Goal: Task Accomplishment & Management: Use online tool/utility

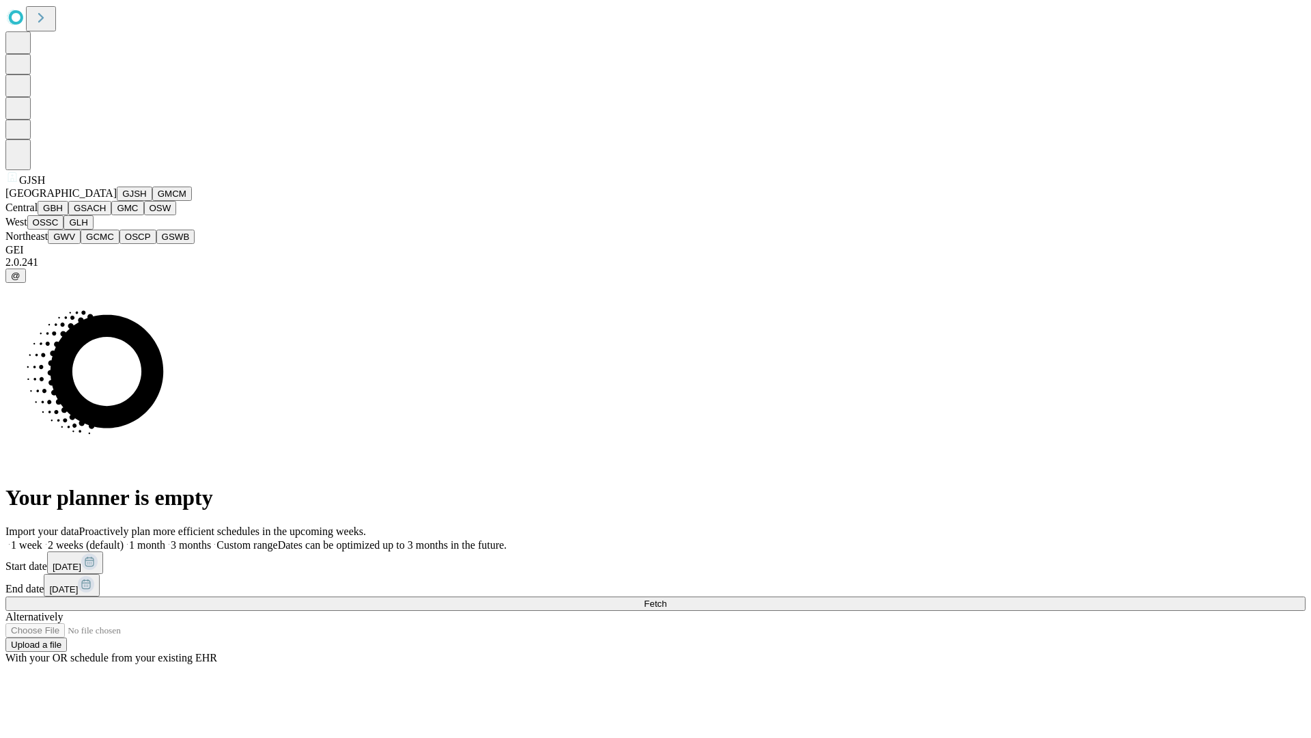
click at [117, 201] on button "GJSH" at bounding box center [135, 193] width 36 height 14
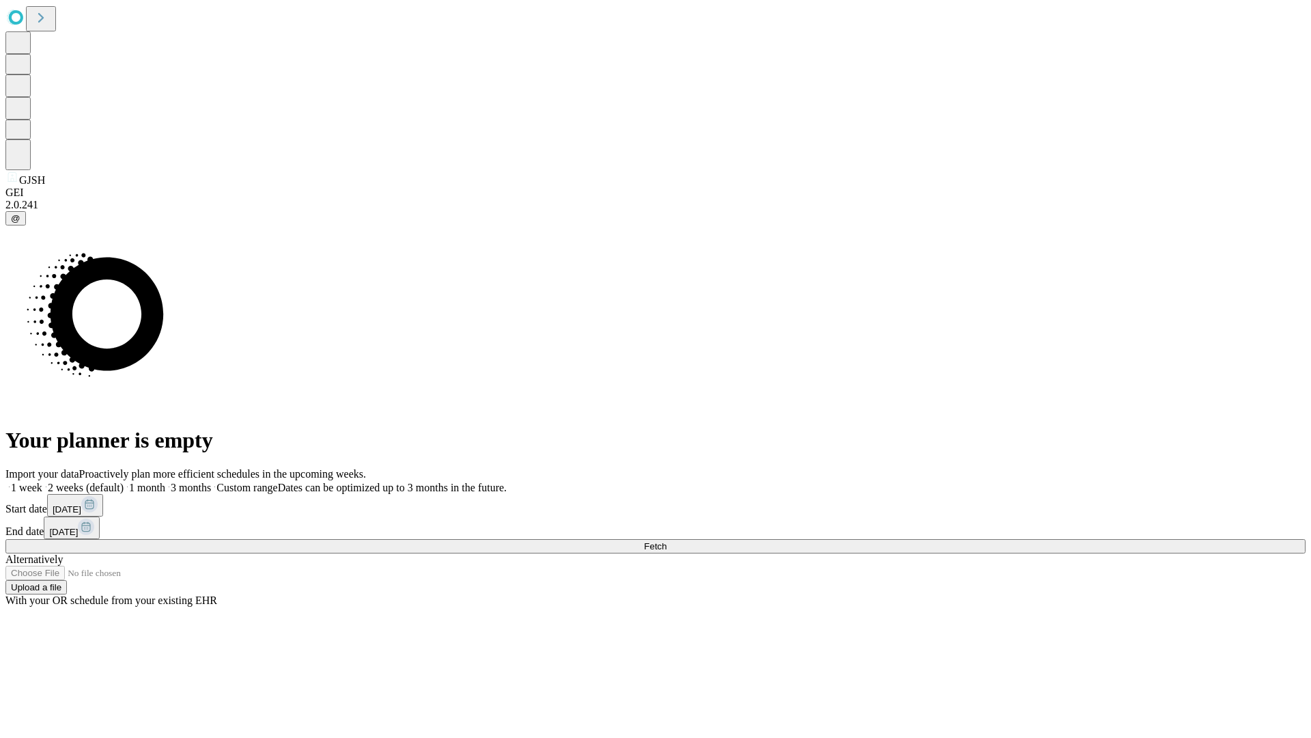
click at [42, 482] on label "1 week" at bounding box center [23, 488] width 37 height 12
click at [667, 541] on span "Fetch" at bounding box center [655, 546] width 23 height 10
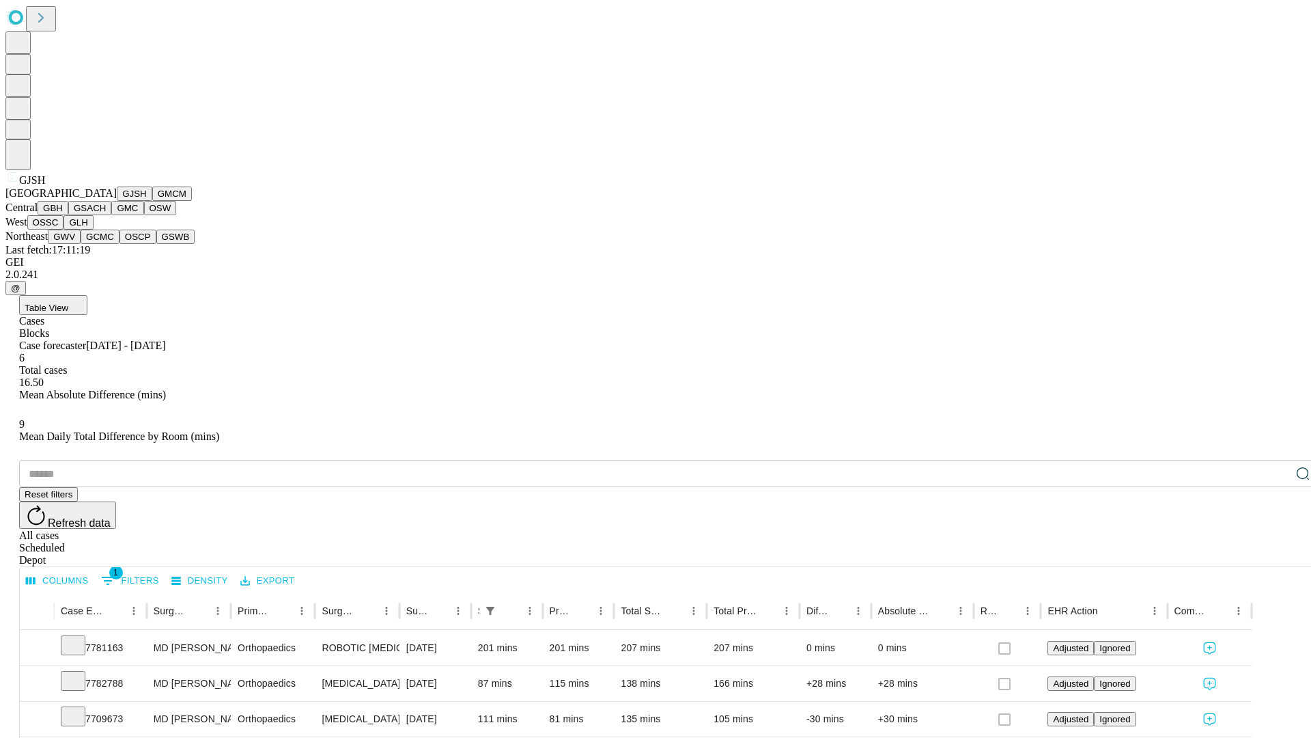
click at [152, 201] on button "GMCM" at bounding box center [172, 193] width 40 height 14
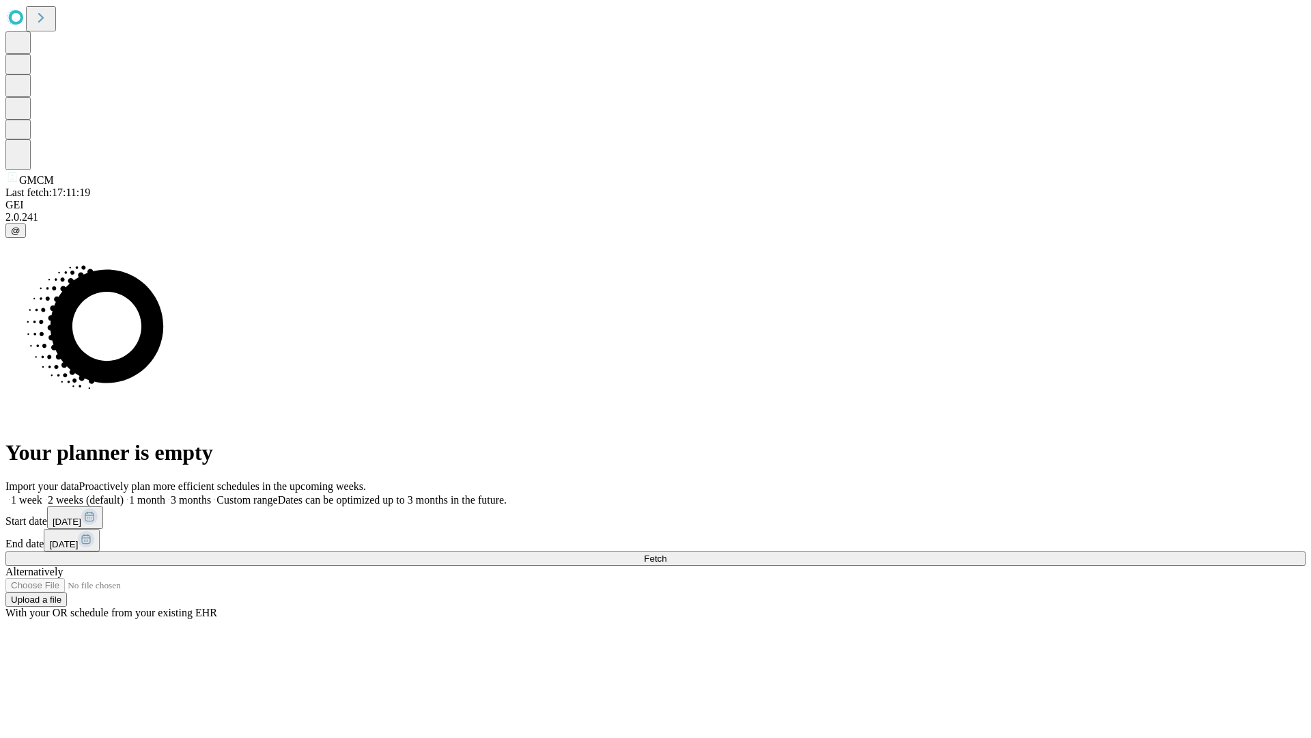
click at [42, 494] on label "1 week" at bounding box center [23, 500] width 37 height 12
click at [667, 553] on span "Fetch" at bounding box center [655, 558] width 23 height 10
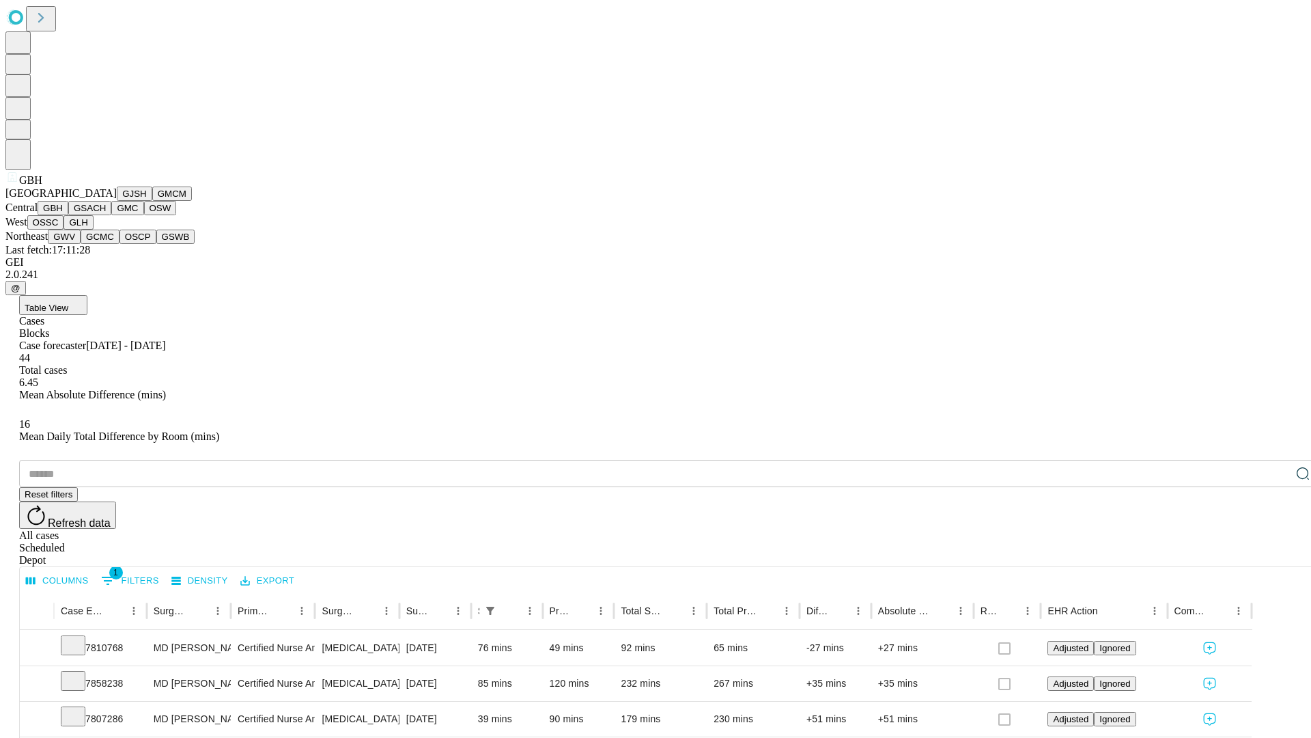
click at [106, 215] on button "GSACH" at bounding box center [89, 208] width 43 height 14
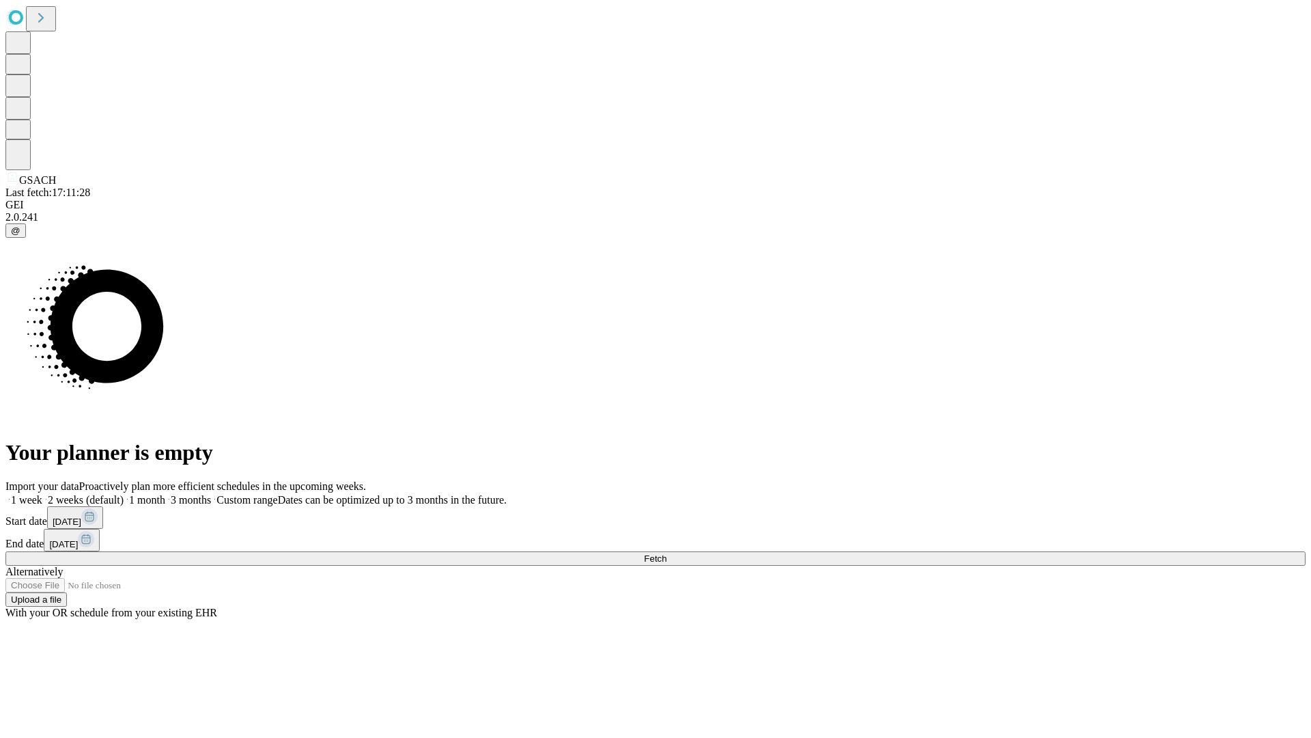
click at [667, 553] on span "Fetch" at bounding box center [655, 558] width 23 height 10
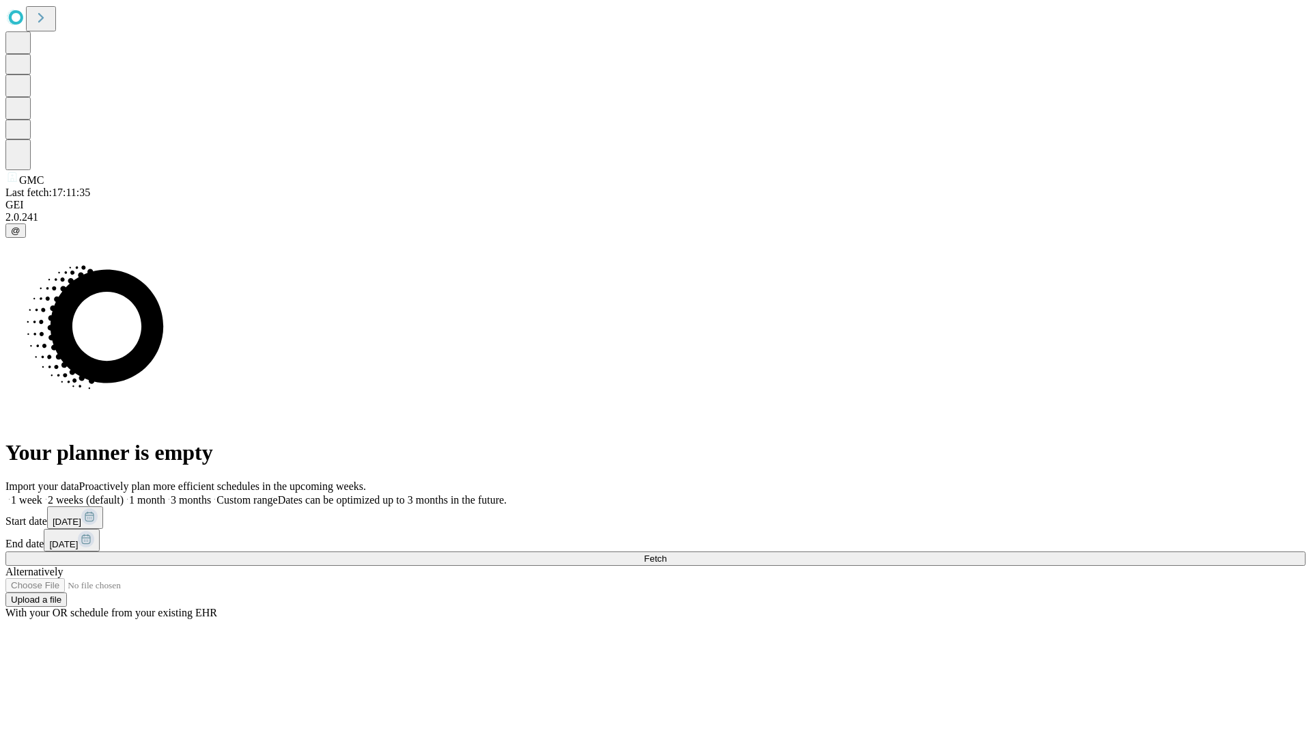
click at [42, 494] on label "1 week" at bounding box center [23, 500] width 37 height 12
click at [667, 553] on span "Fetch" at bounding box center [655, 558] width 23 height 10
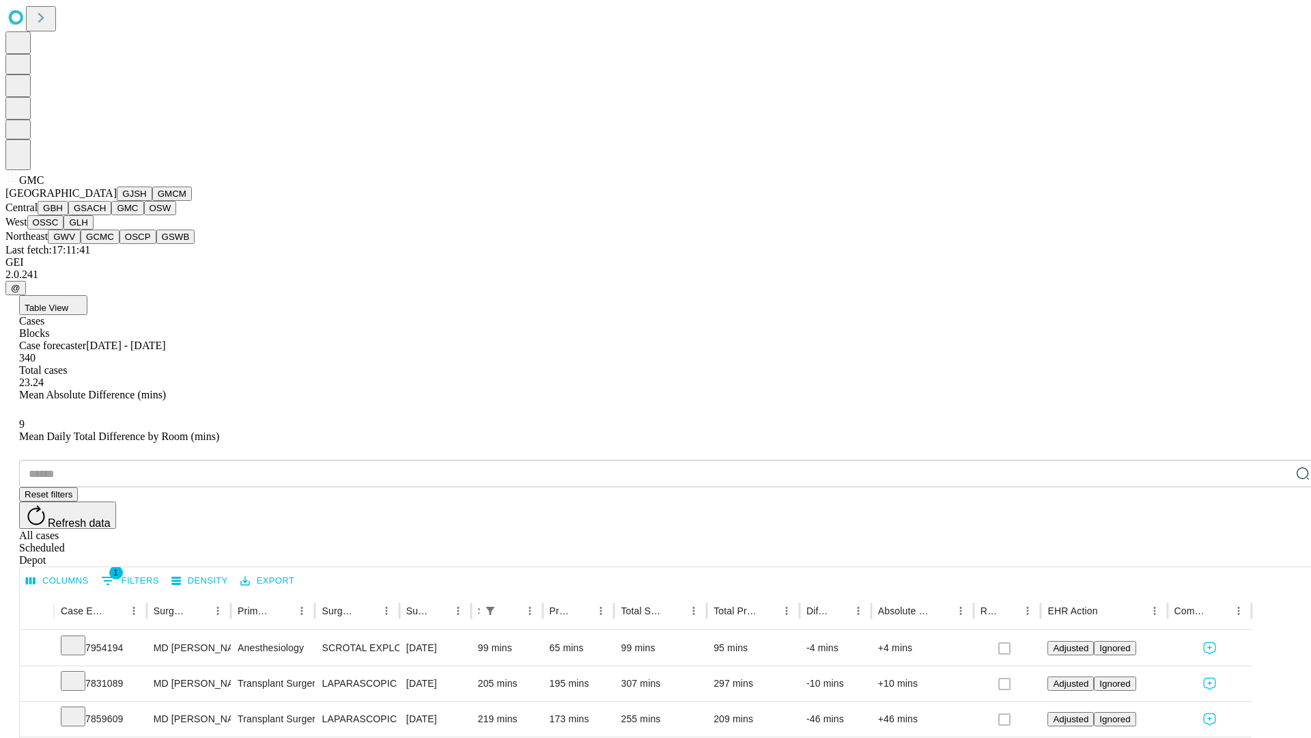
click at [144, 215] on button "OSW" at bounding box center [160, 208] width 33 height 14
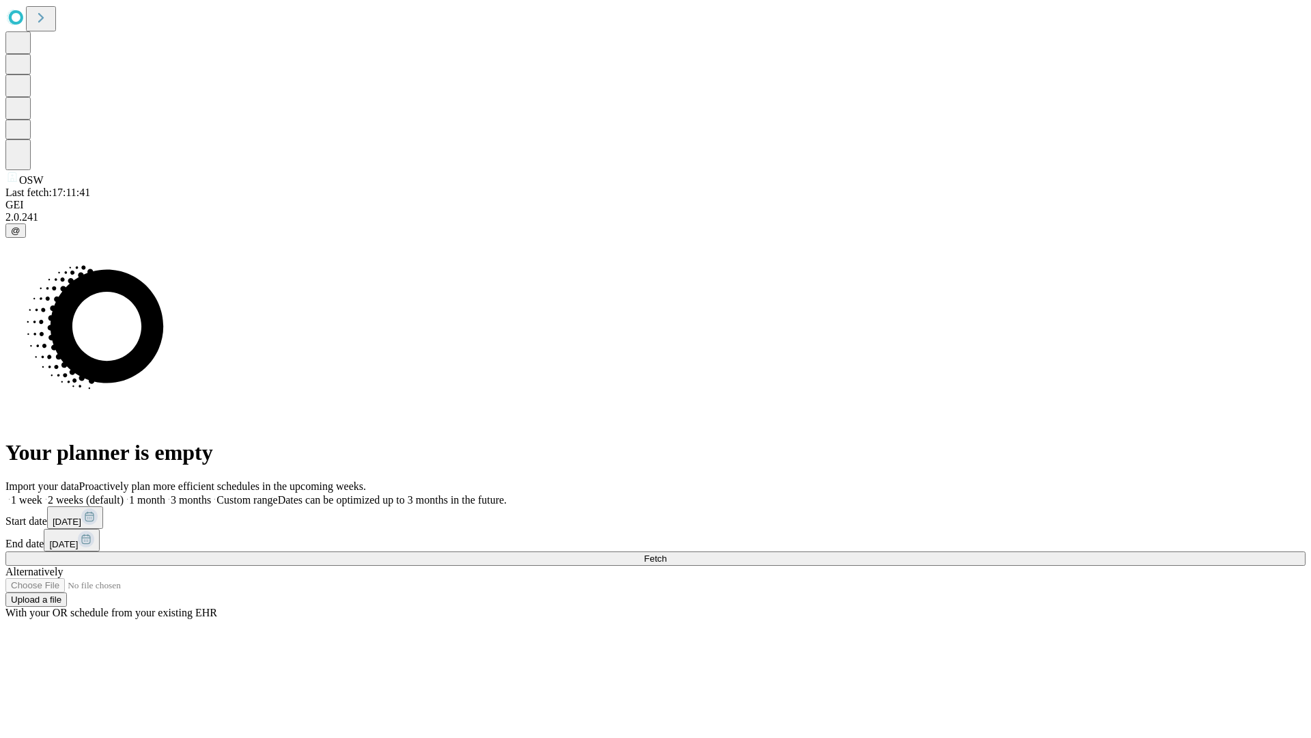
click at [42, 494] on label "1 week" at bounding box center [23, 500] width 37 height 12
click at [667, 553] on span "Fetch" at bounding box center [655, 558] width 23 height 10
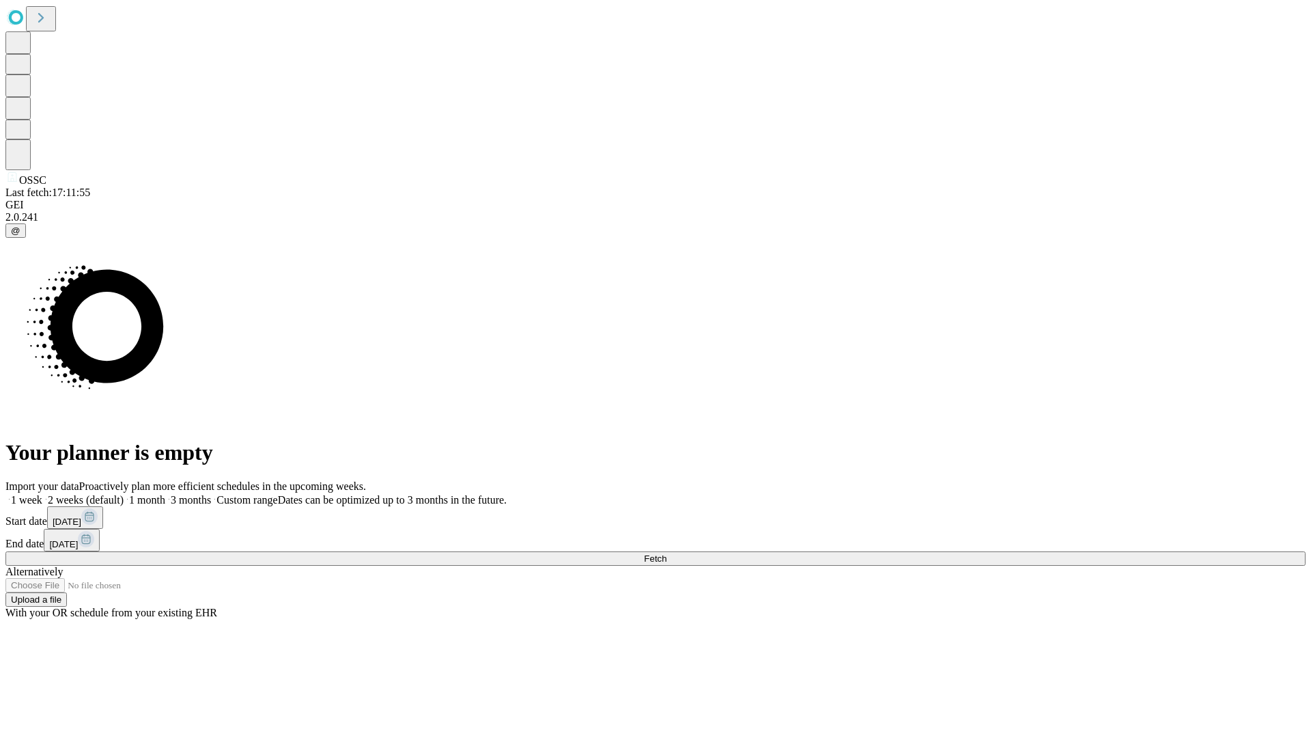
click at [667, 553] on span "Fetch" at bounding box center [655, 558] width 23 height 10
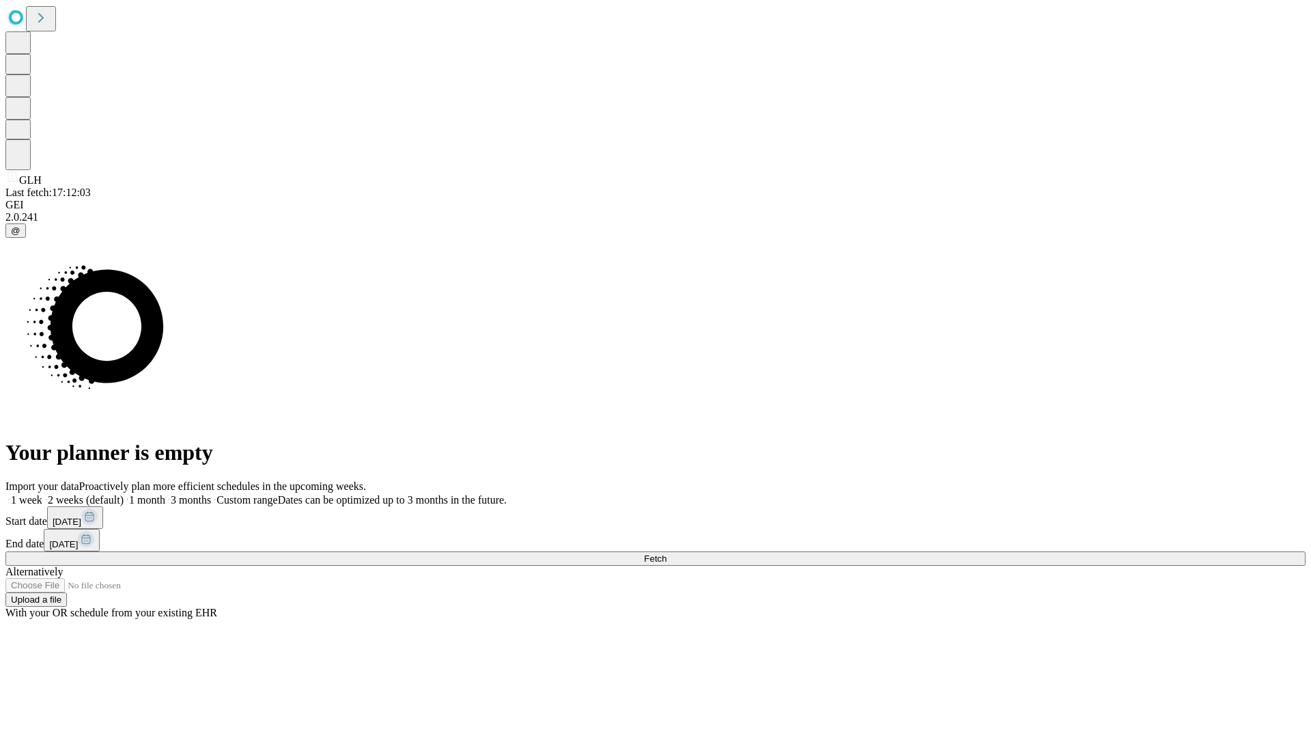
click at [42, 494] on label "1 week" at bounding box center [23, 500] width 37 height 12
click at [667, 553] on span "Fetch" at bounding box center [655, 558] width 23 height 10
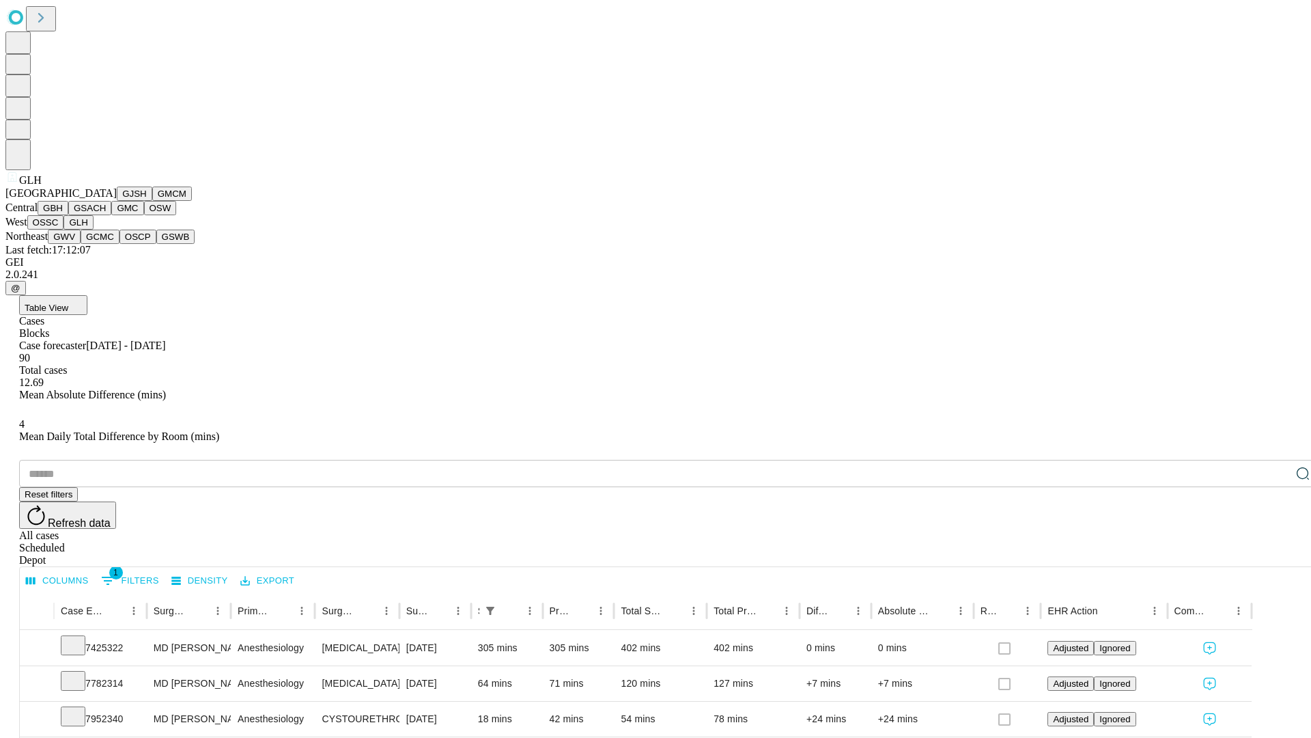
click at [81, 244] on button "GWV" at bounding box center [64, 236] width 33 height 14
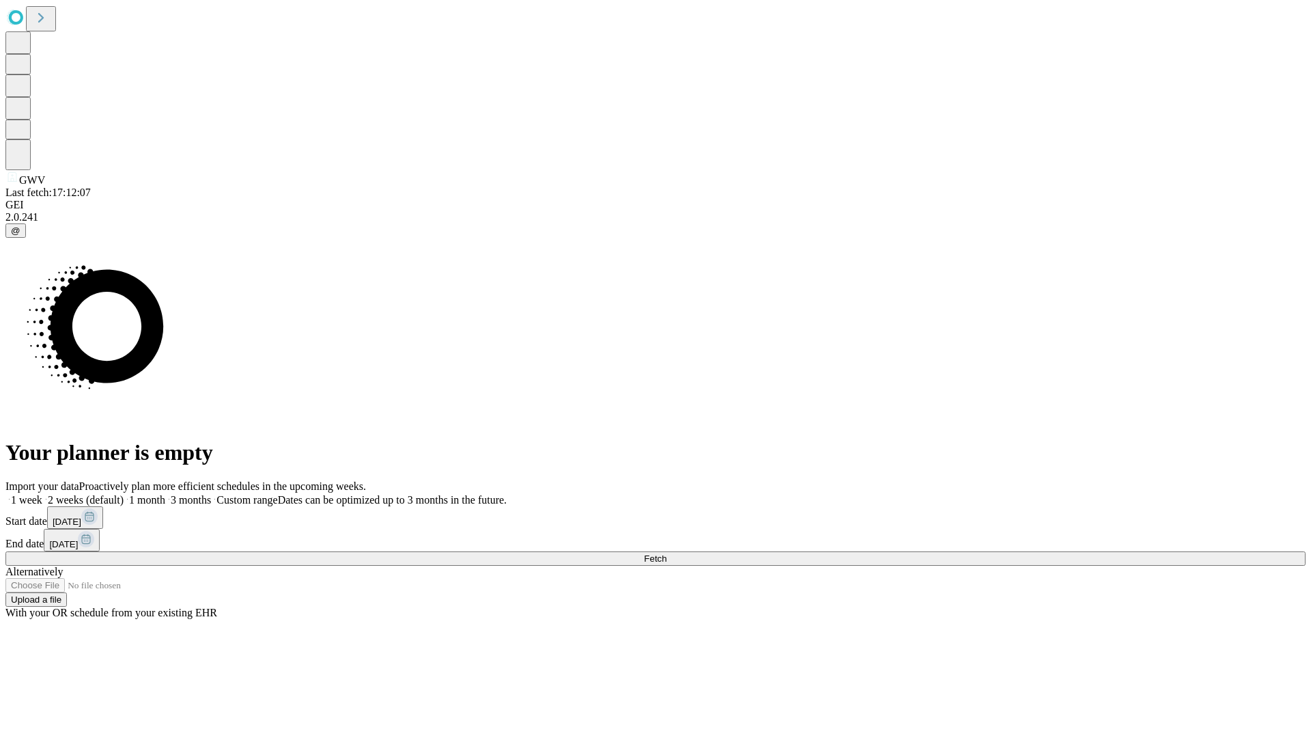
click at [42, 494] on label "1 week" at bounding box center [23, 500] width 37 height 12
click at [667, 553] on span "Fetch" at bounding box center [655, 558] width 23 height 10
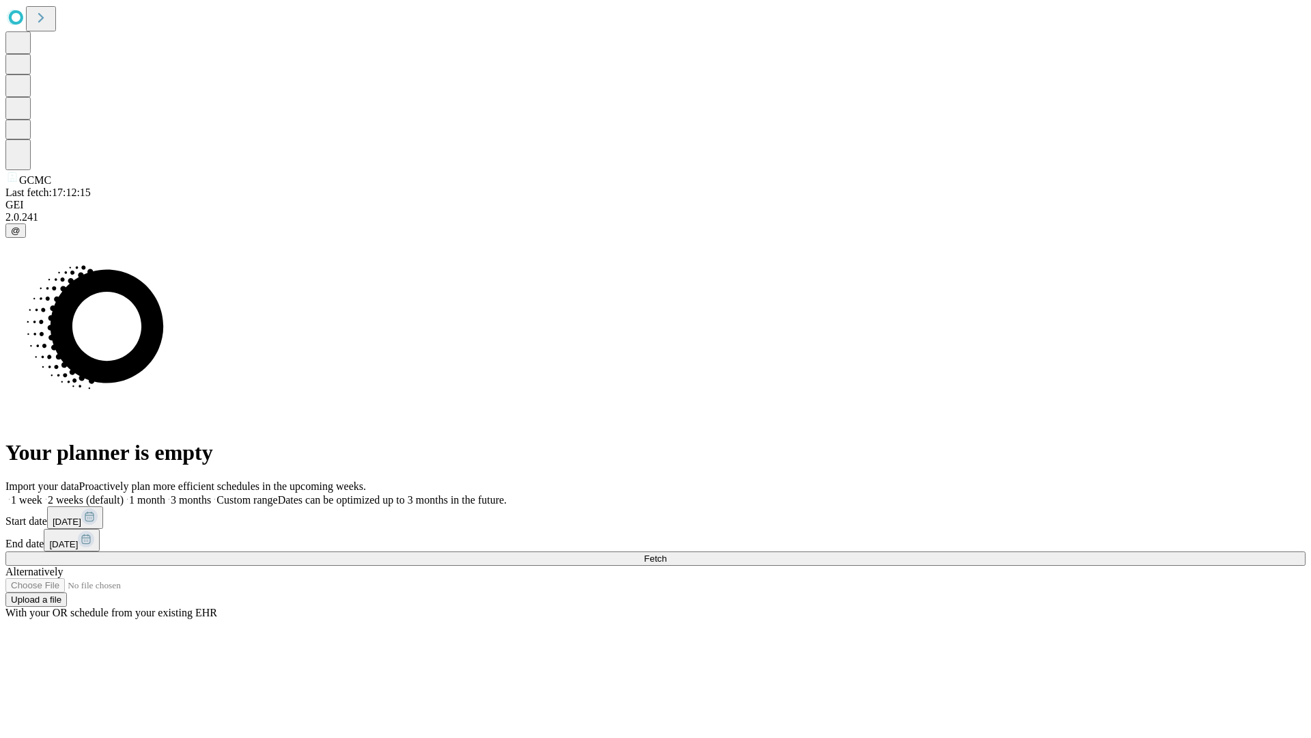
click at [42, 494] on label "1 week" at bounding box center [23, 500] width 37 height 12
click at [667, 553] on span "Fetch" at bounding box center [655, 558] width 23 height 10
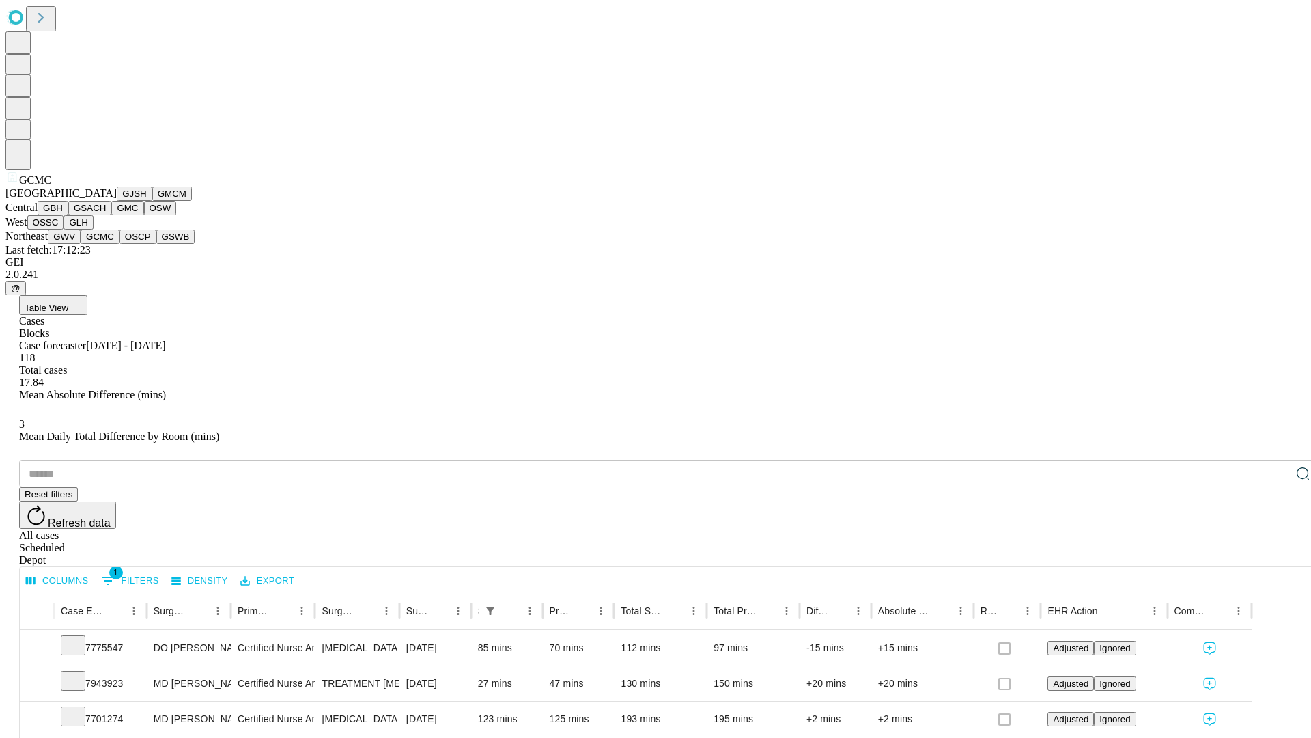
click at [120, 244] on button "OSCP" at bounding box center [138, 236] width 37 height 14
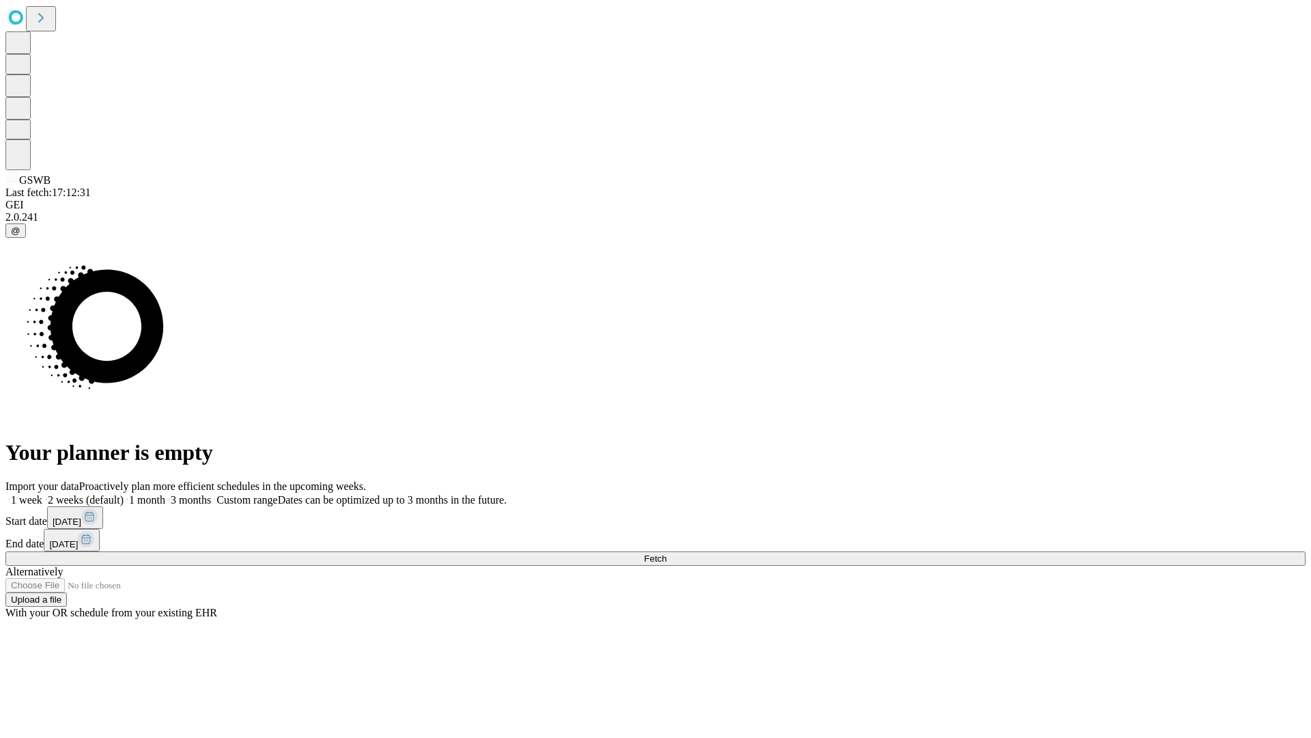
click at [667, 553] on span "Fetch" at bounding box center [655, 558] width 23 height 10
